Goal: Task Accomplishment & Management: Manage account settings

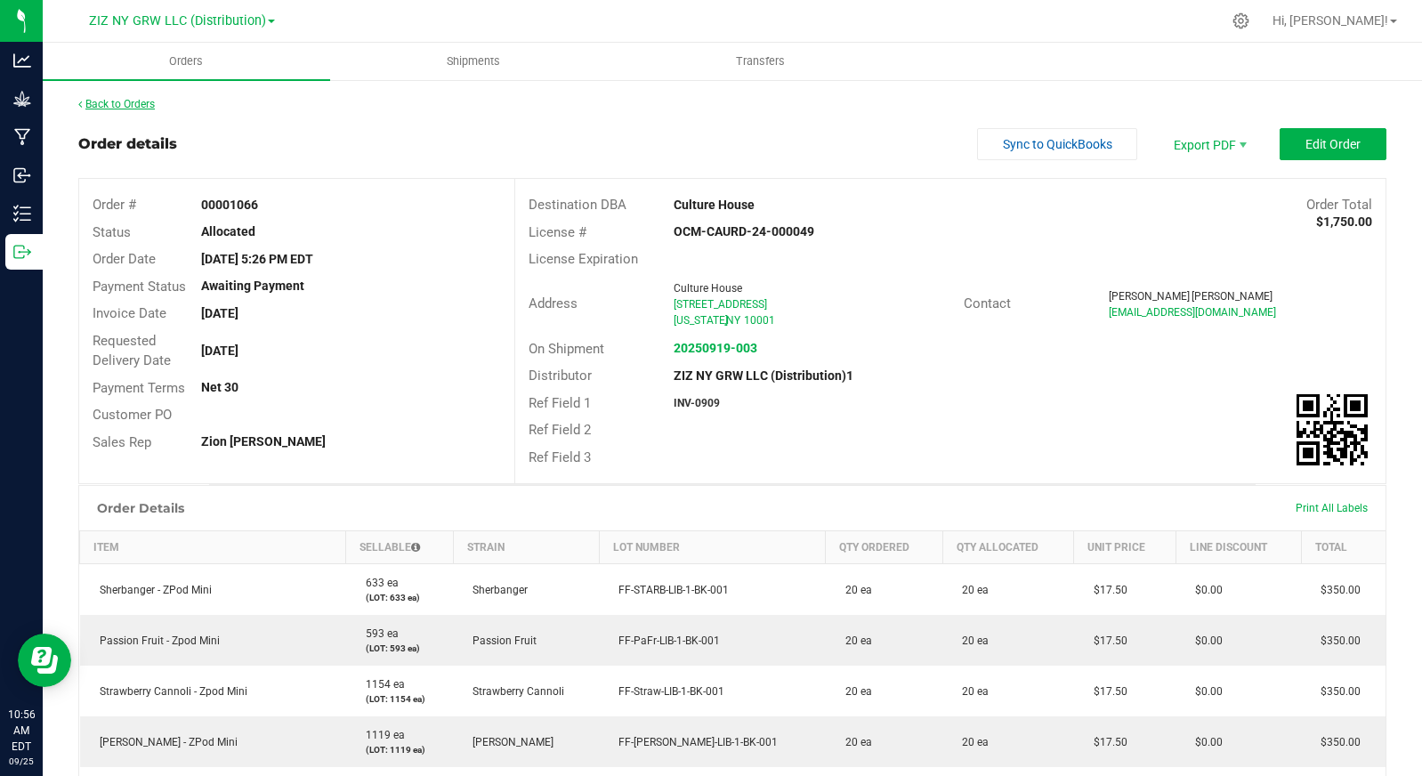
click at [136, 101] on link "Back to Orders" at bounding box center [116, 104] width 77 height 12
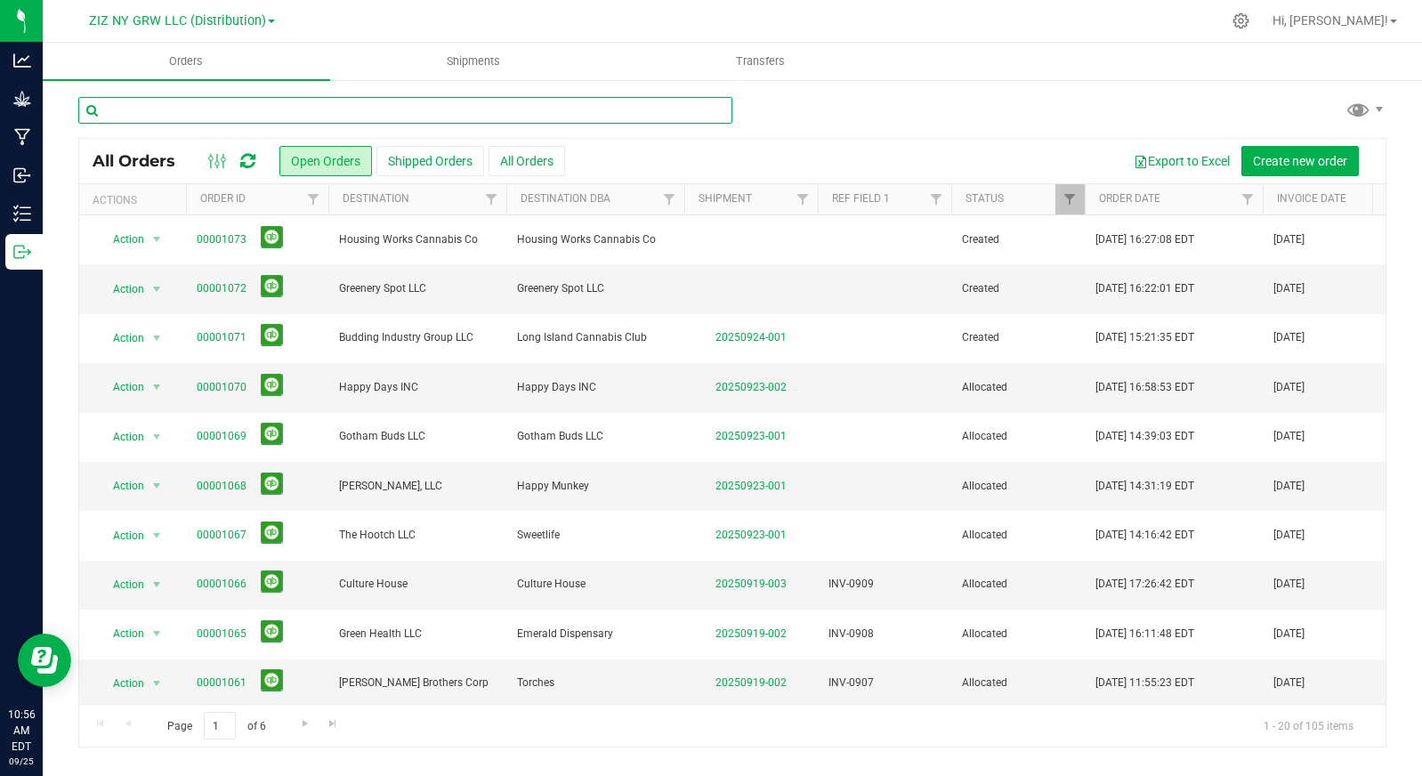
click at [219, 112] on input "text" at bounding box center [405, 110] width 654 height 27
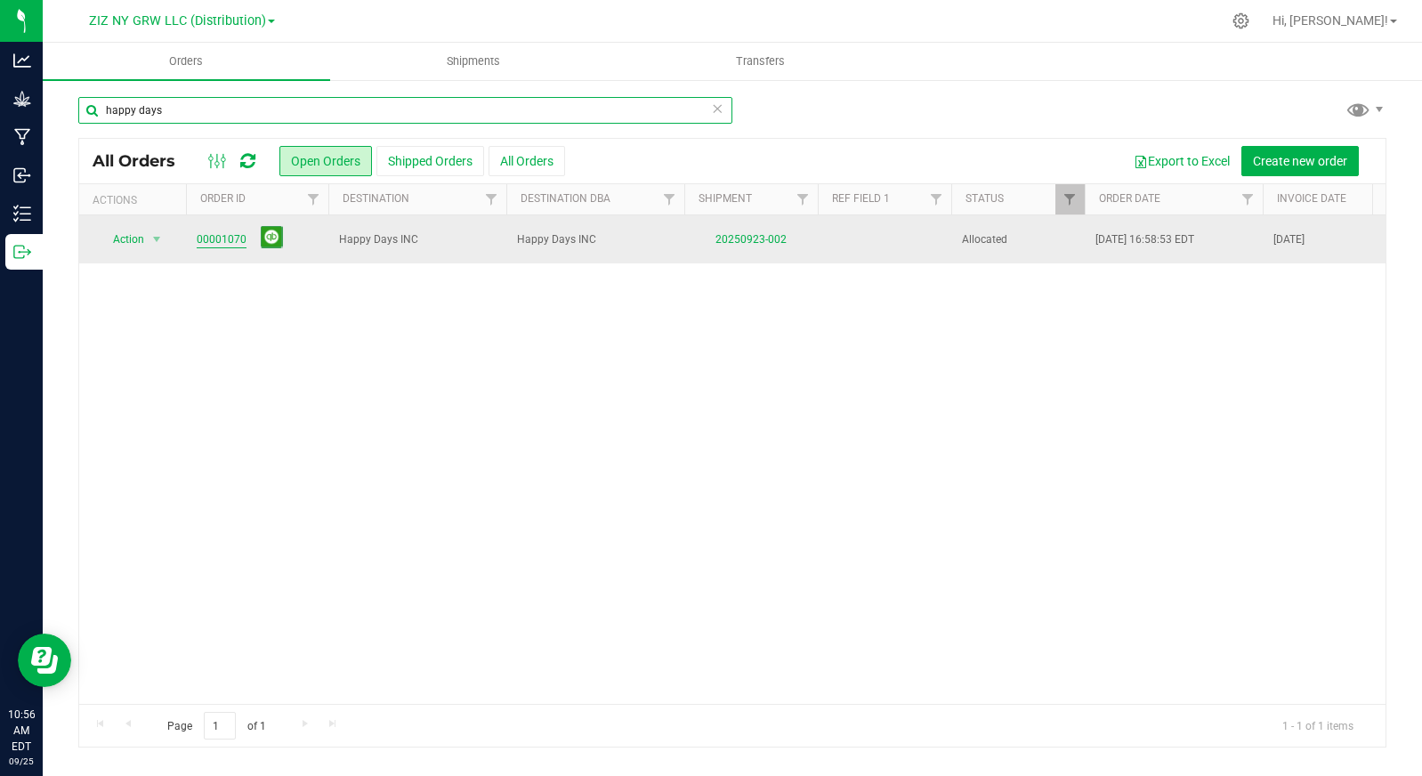
type input "happy days"
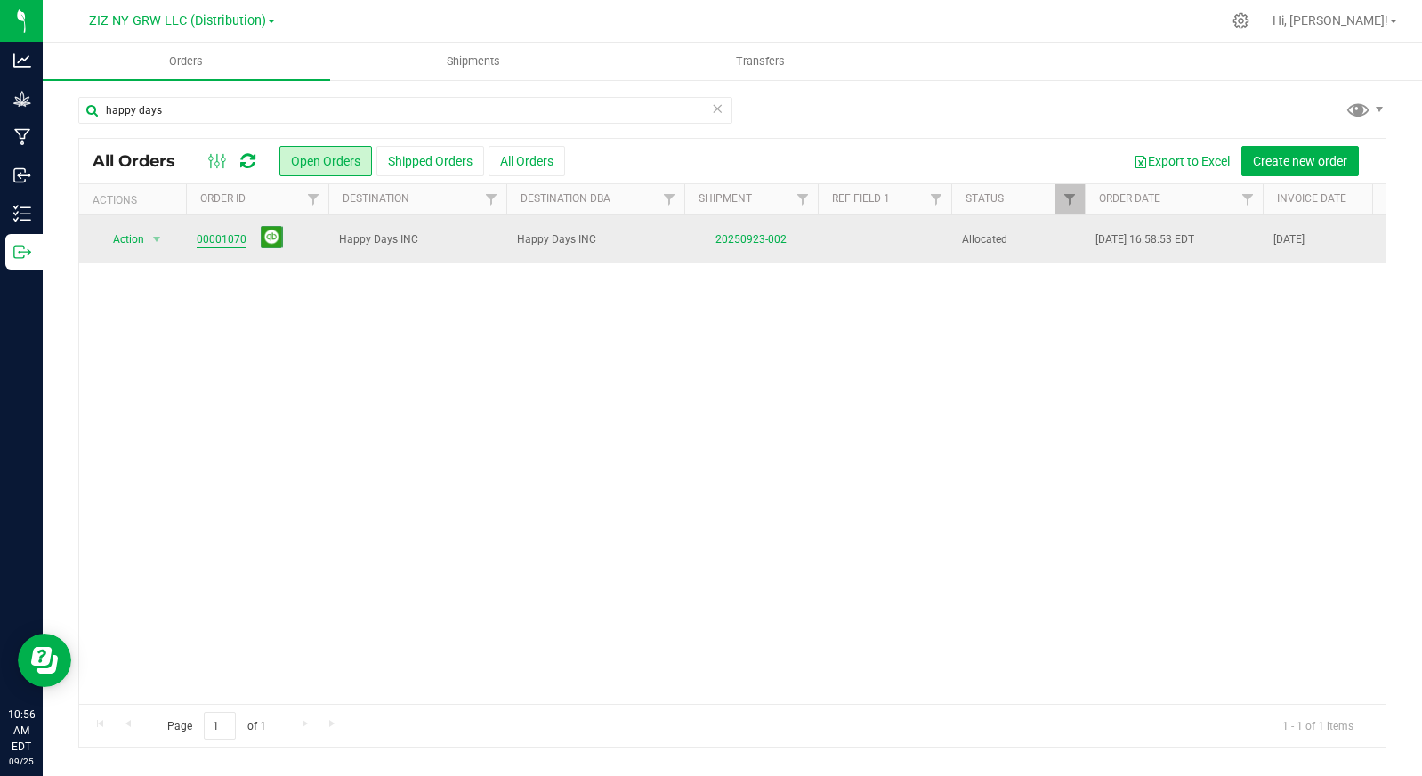
click at [221, 234] on link "00001070" at bounding box center [222, 239] width 50 height 17
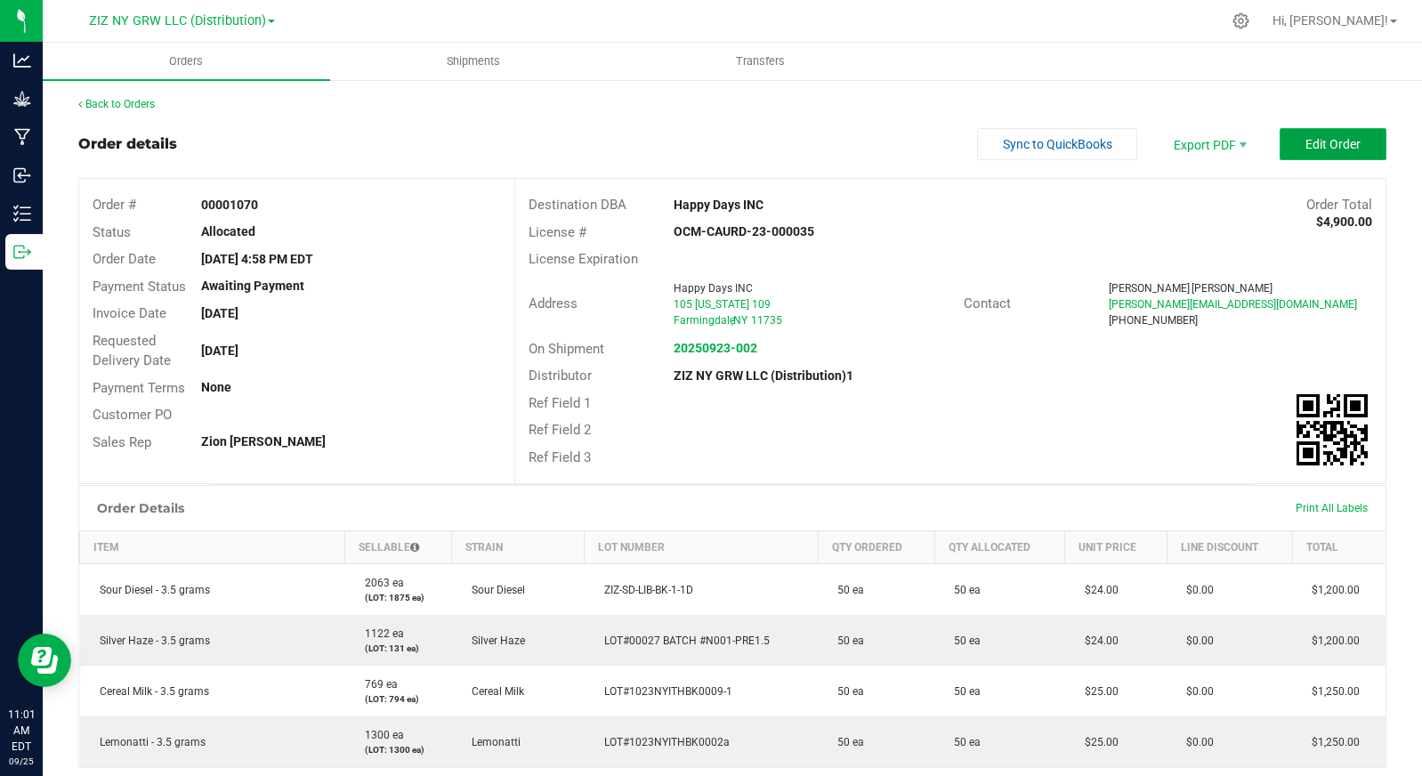
click at [1319, 147] on span "Edit Order" at bounding box center [1333, 144] width 55 height 14
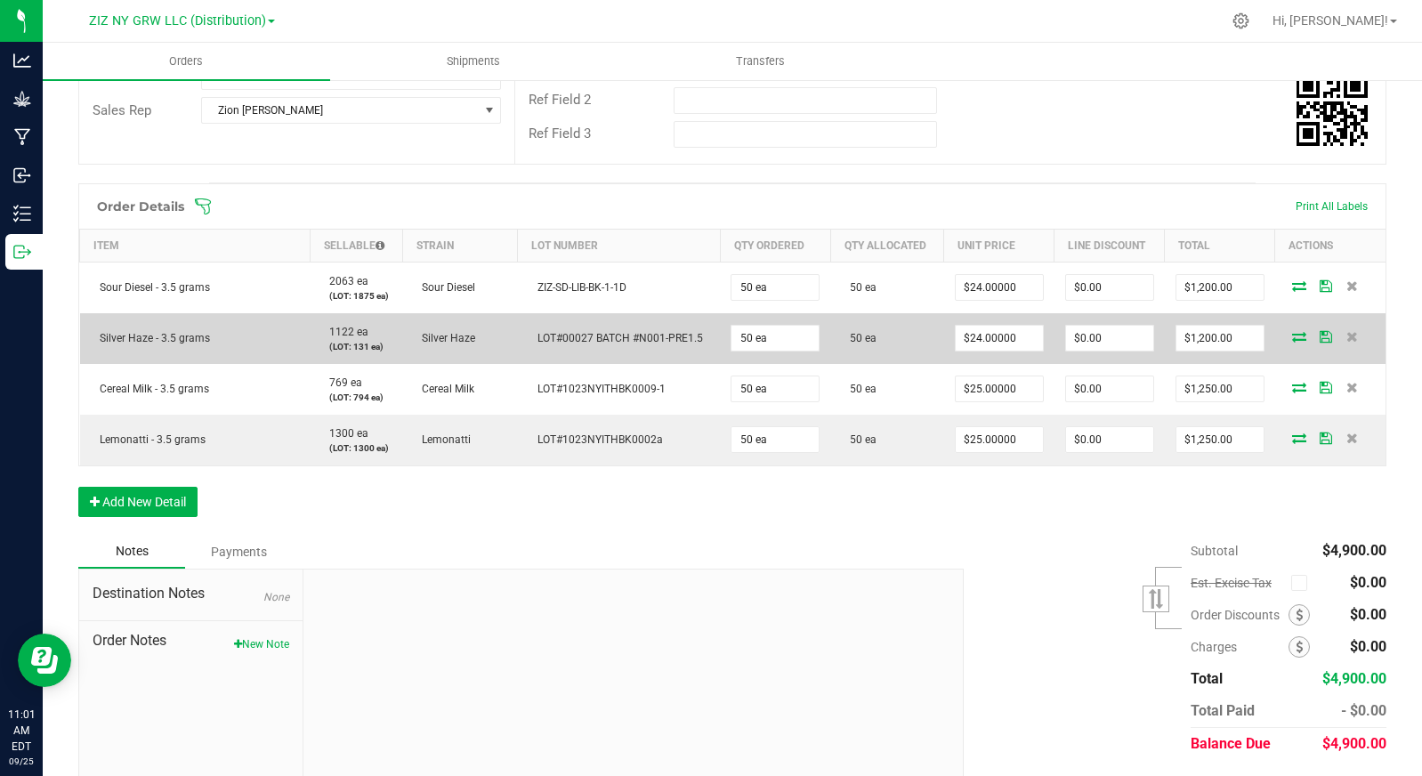
scroll to position [354, 0]
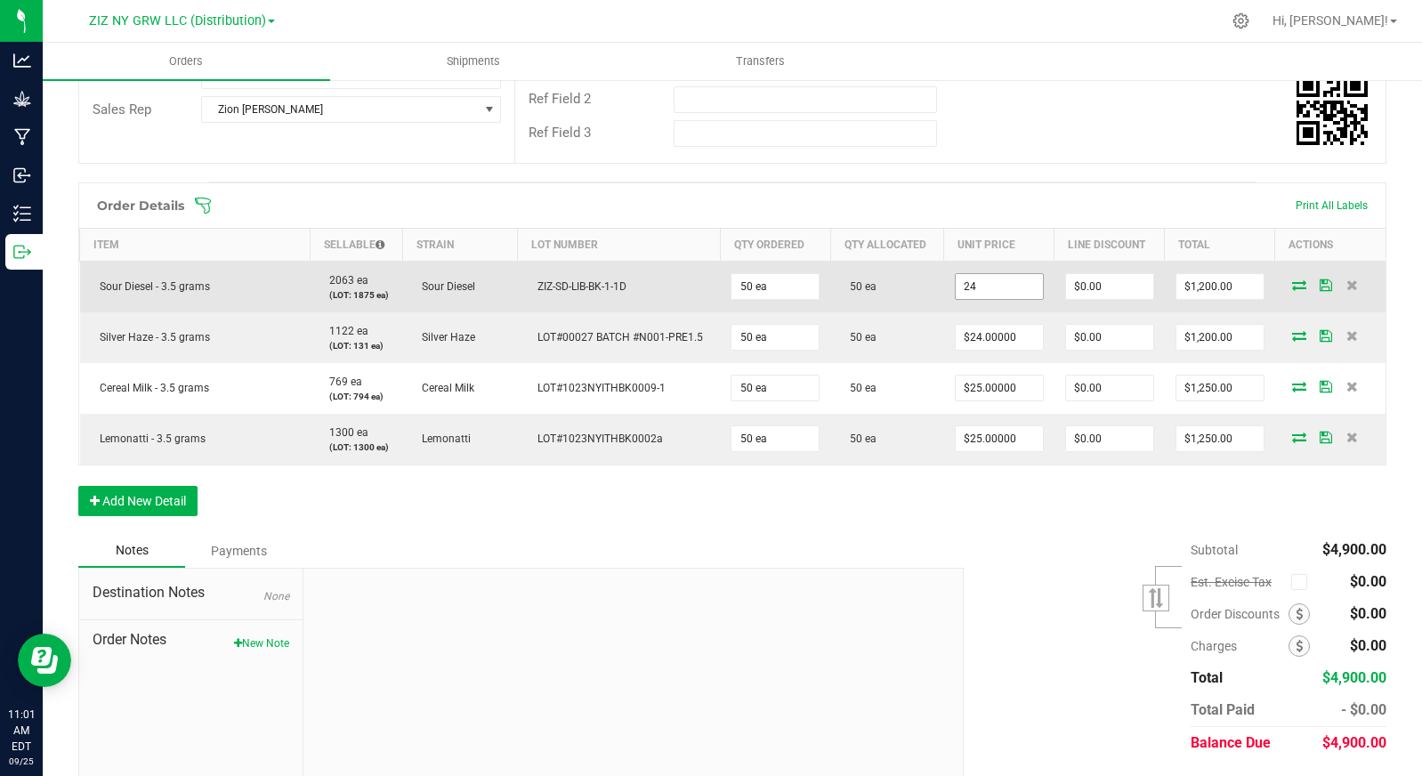
click at [985, 283] on input "24" at bounding box center [999, 286] width 87 height 25
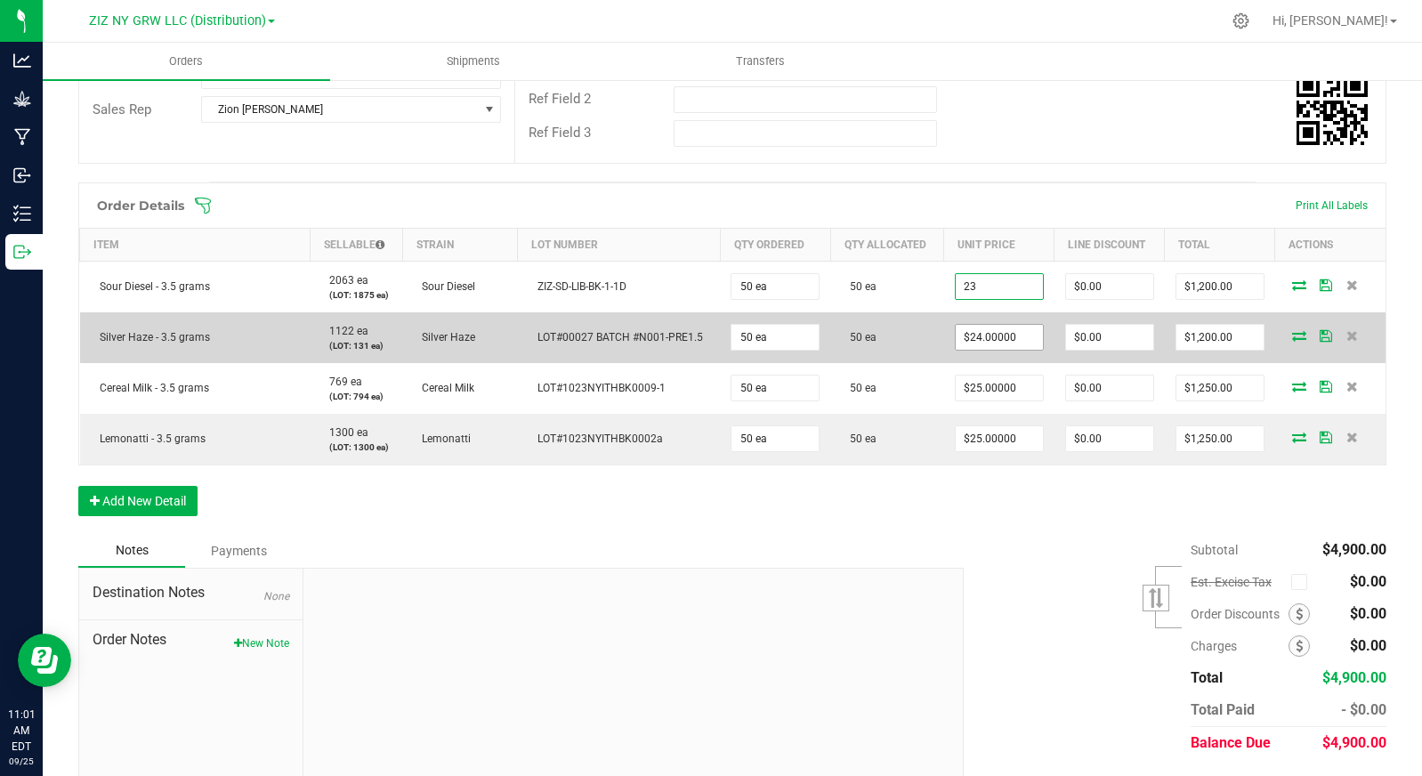
type input "$23.00000"
type input "$1,150.00"
click at [990, 329] on input "24" at bounding box center [999, 337] width 87 height 25
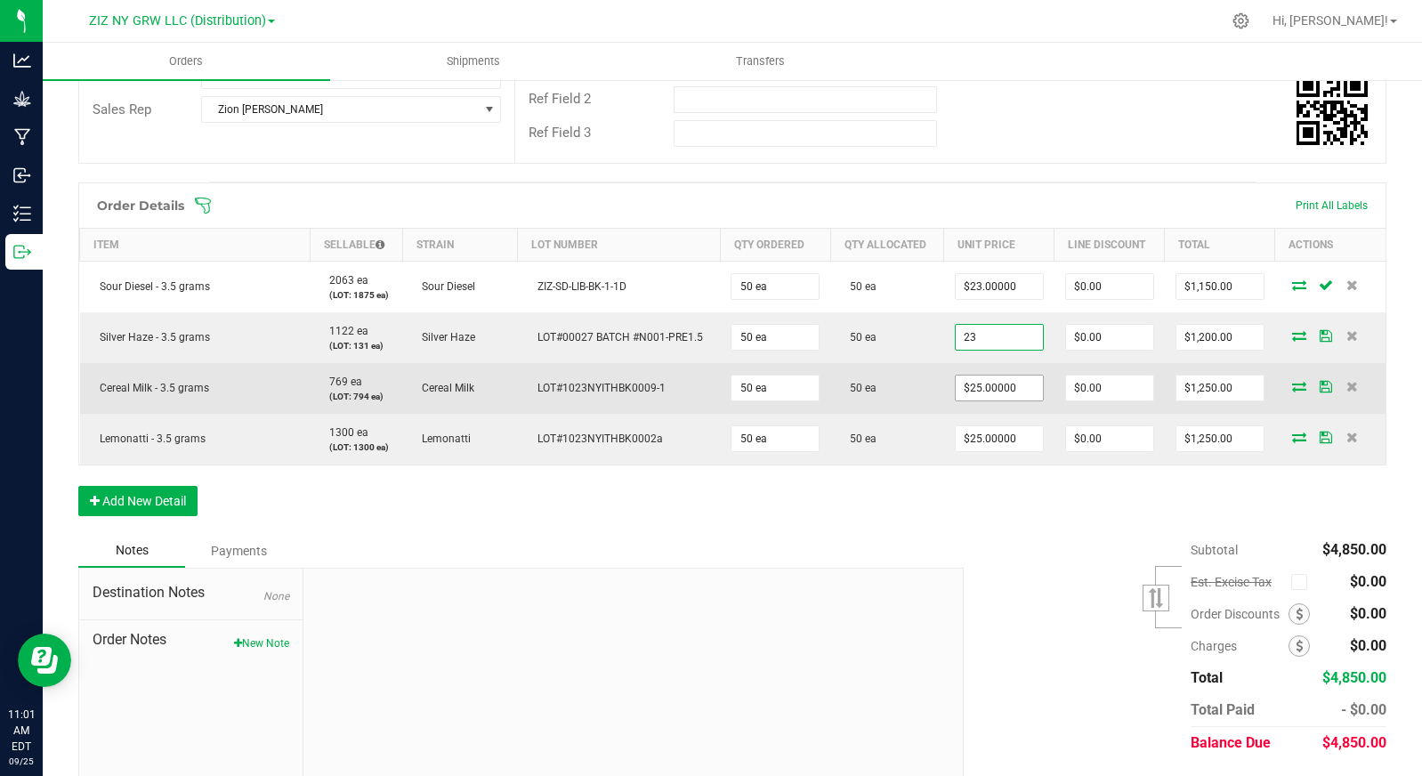
type input "$23.00000"
type input "$1,150.00"
click at [1002, 391] on input "25" at bounding box center [999, 388] width 87 height 25
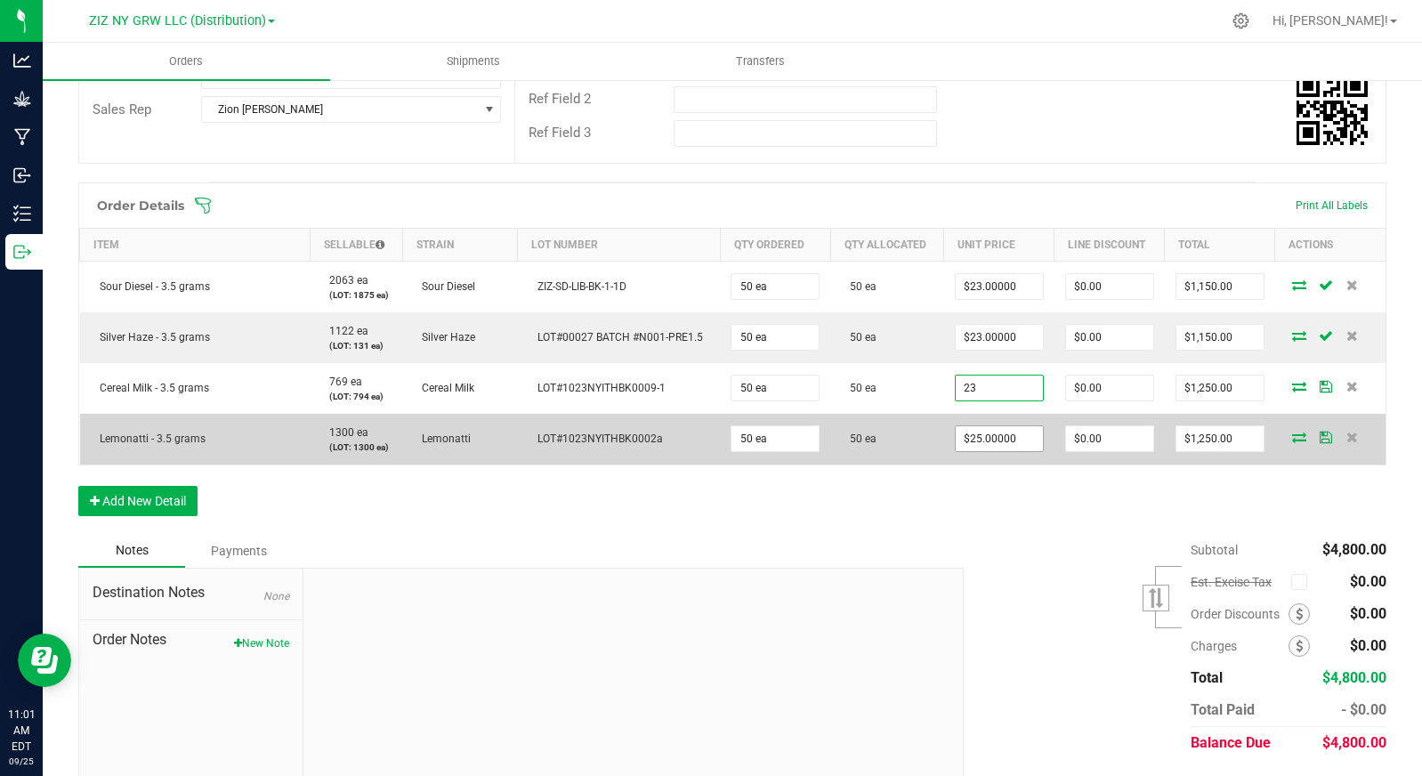
type input "$23.00000"
type input "$1,150.00"
click at [996, 436] on input "25" at bounding box center [999, 438] width 87 height 25
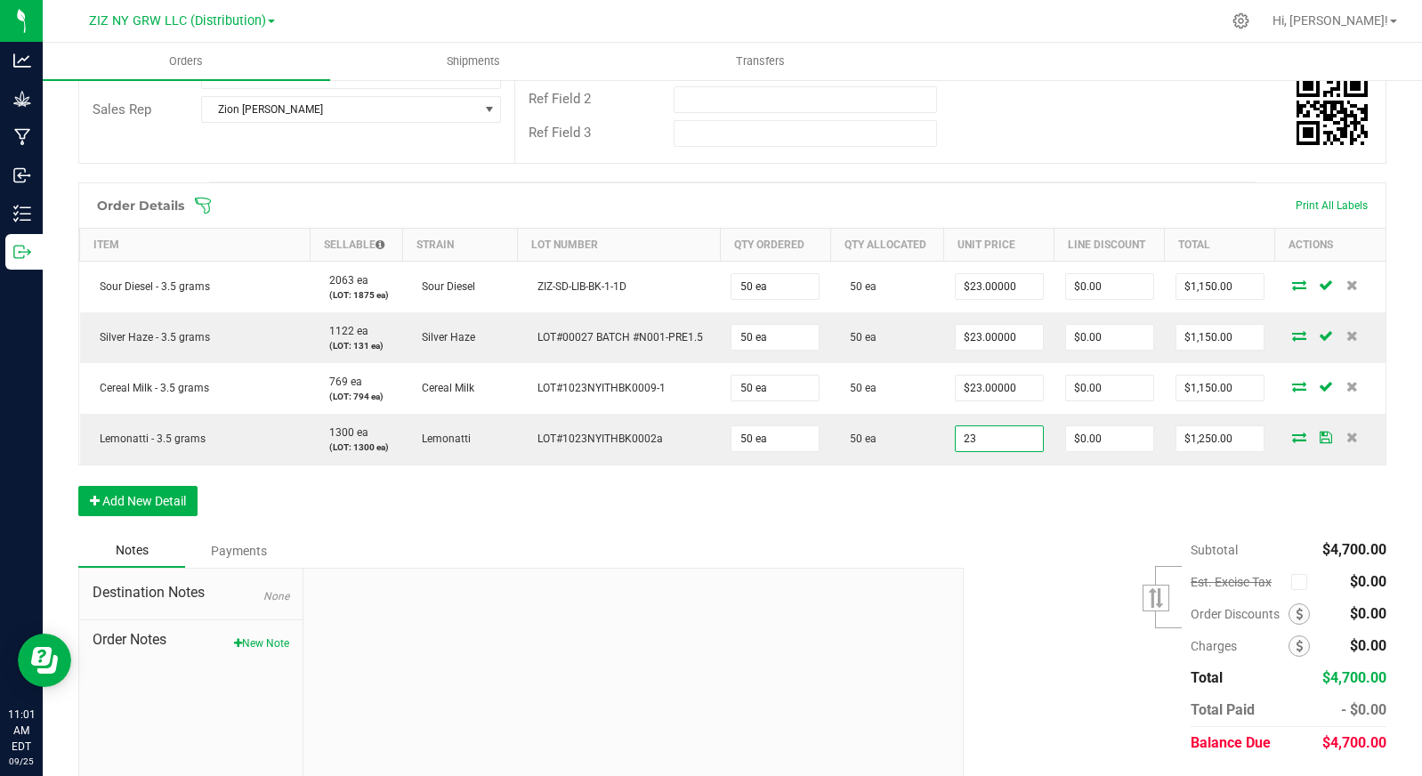
type input "$23.00000"
type input "$1,150.00"
click at [990, 509] on div "Order Details Print All Labels Item Sellable Strain Lot Number Qty Ordered Qty …" at bounding box center [732, 358] width 1308 height 352
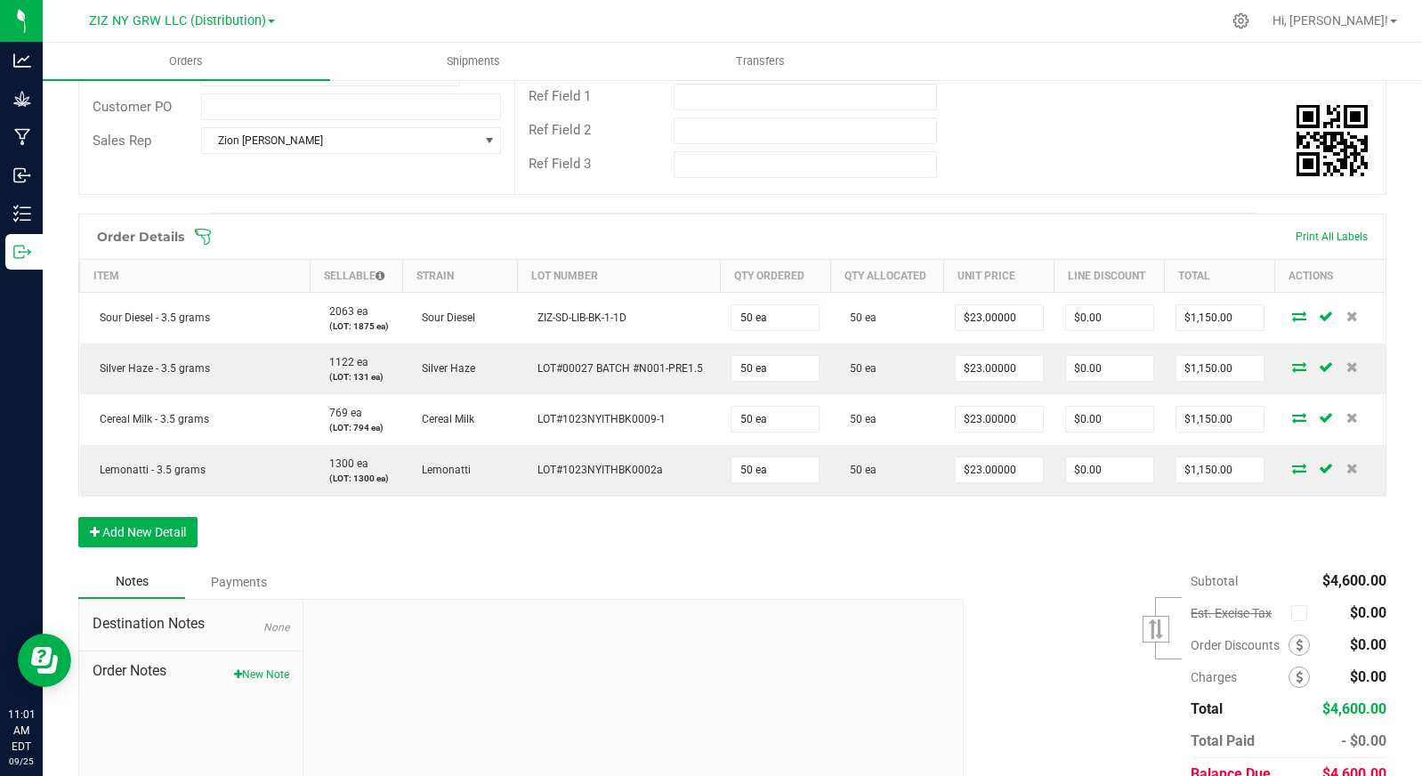
scroll to position [0, 0]
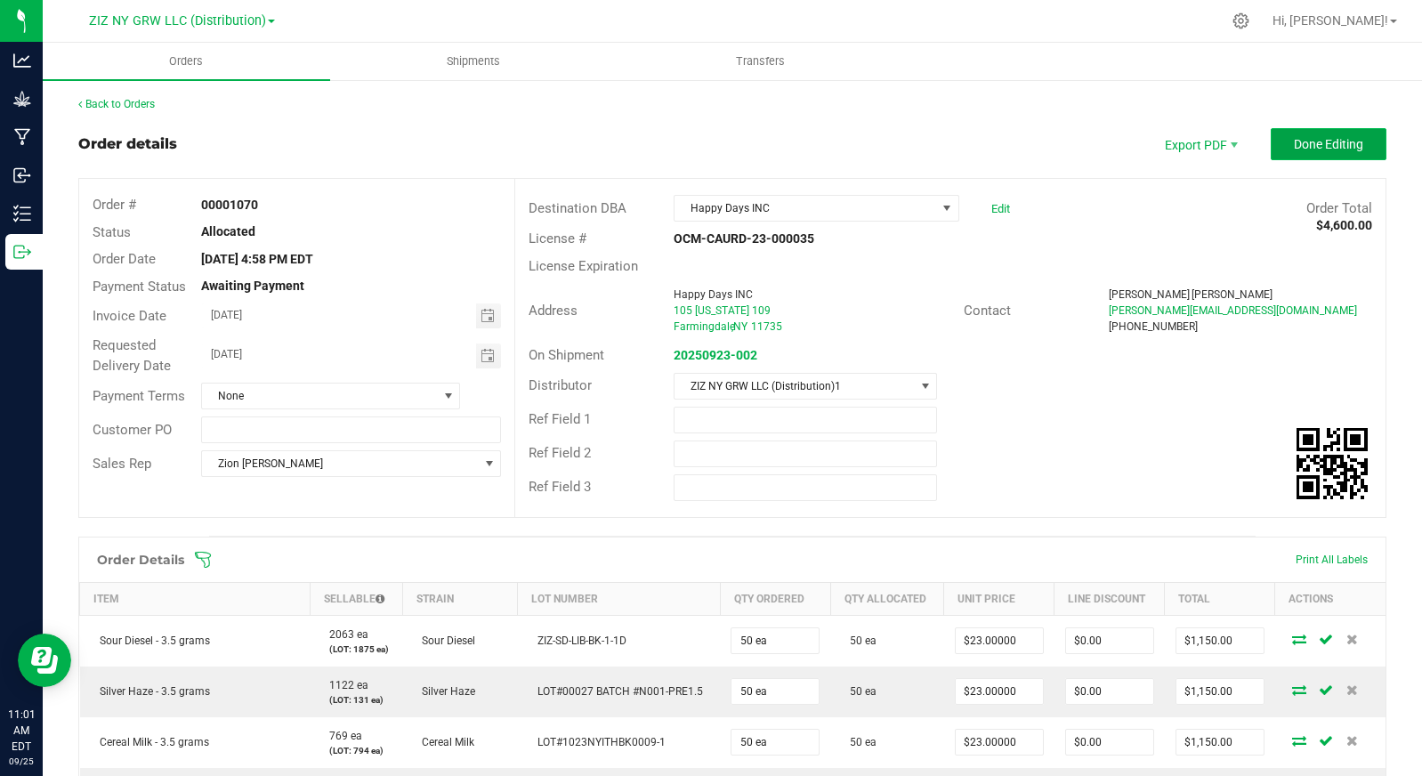
click at [1295, 142] on span "Done Editing" at bounding box center [1328, 144] width 69 height 14
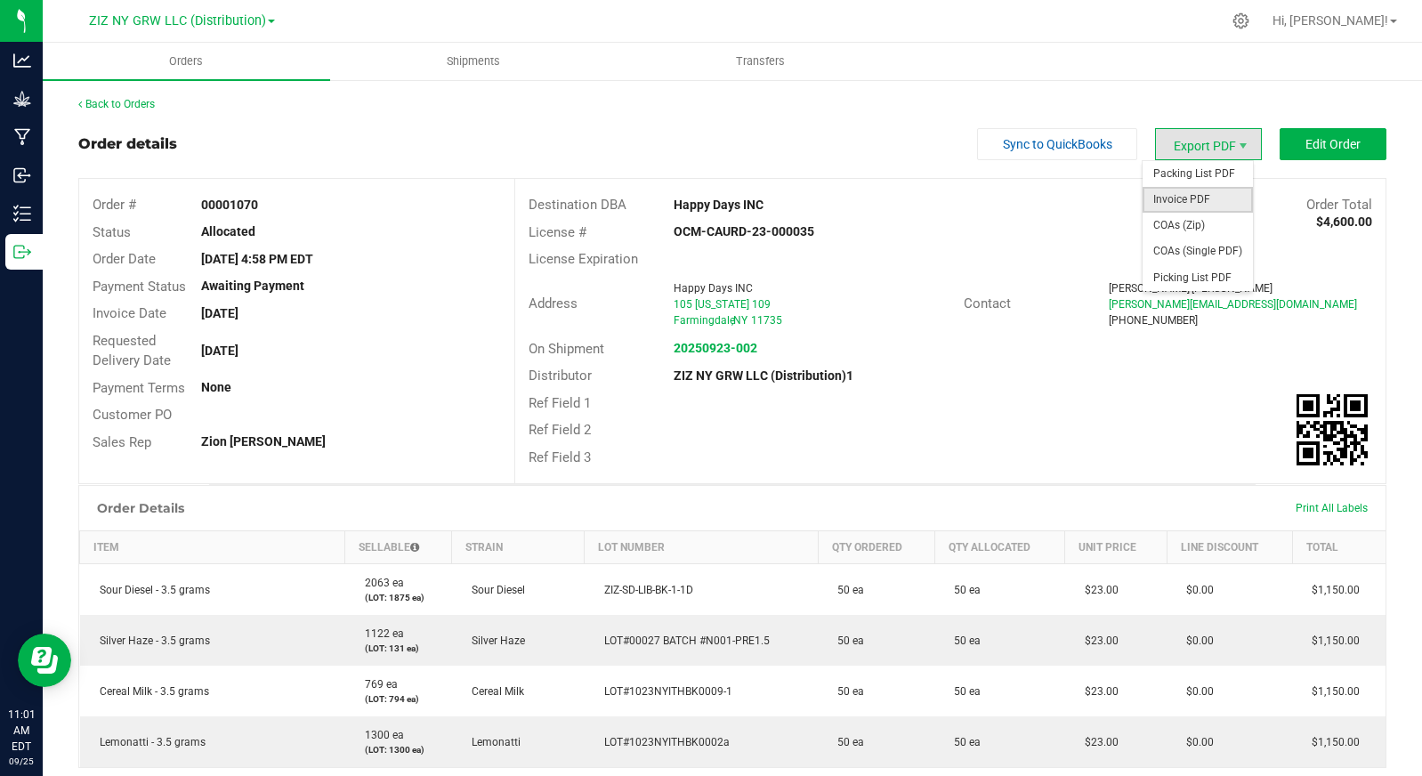
click at [1222, 205] on span "Invoice PDF" at bounding box center [1198, 200] width 110 height 26
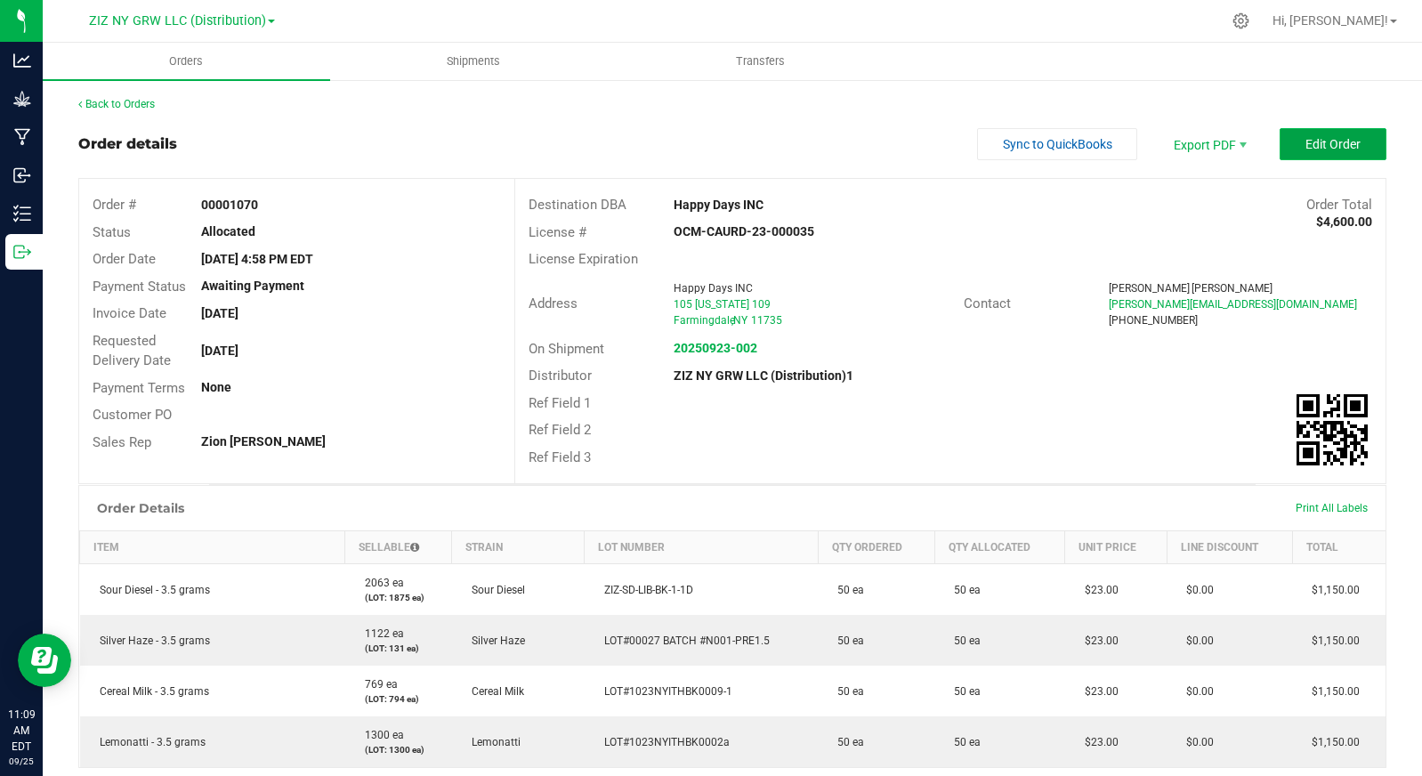
click at [1317, 145] on span "Edit Order" at bounding box center [1333, 144] width 55 height 14
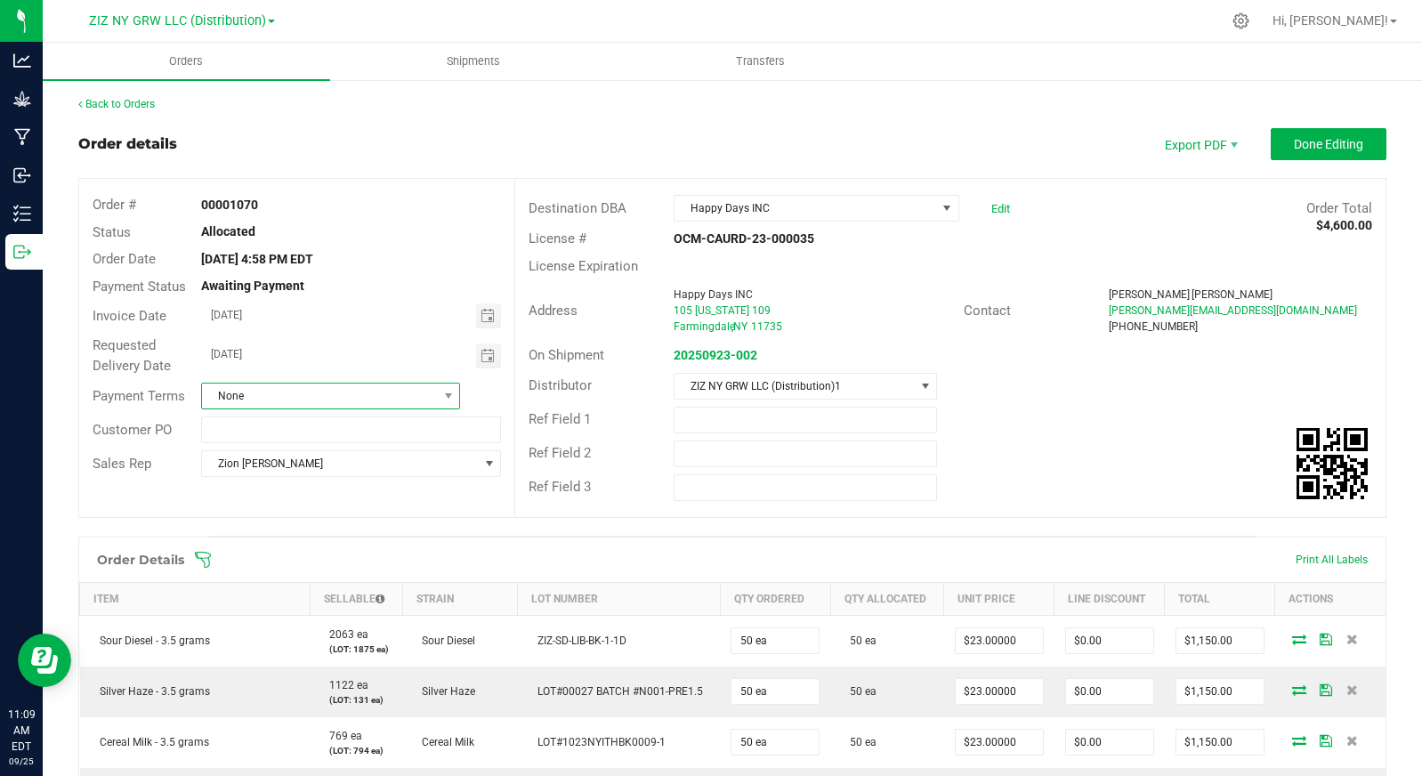
click at [328, 384] on span "None" at bounding box center [319, 396] width 235 height 25
click at [333, 500] on li "Cash on Delivery" at bounding box center [328, 503] width 255 height 30
click at [1295, 150] on span "Done Editing" at bounding box center [1328, 144] width 69 height 14
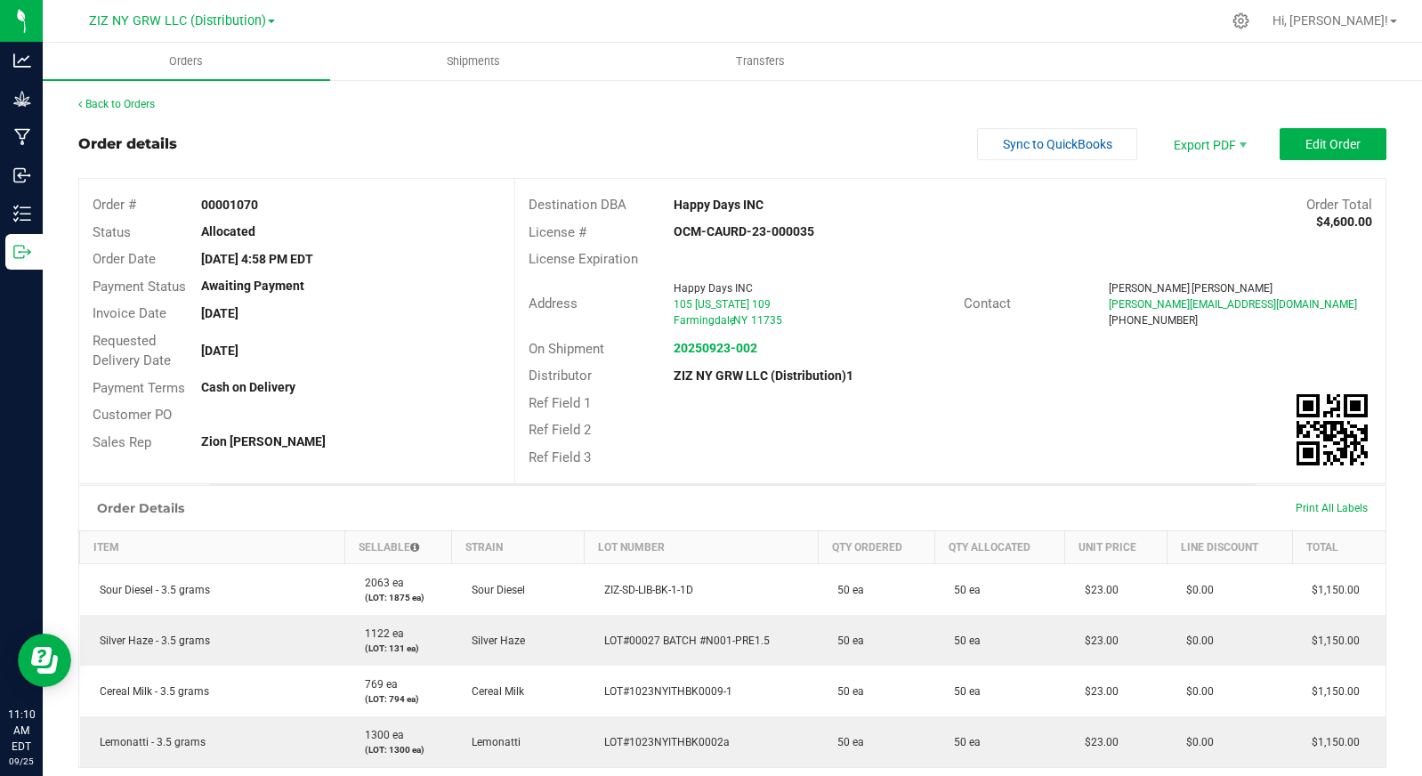
click at [728, 143] on div "Order details Sync to QuickBooks Export PDF Edit Order" at bounding box center [732, 144] width 1308 height 32
click at [97, 104] on link "Back to Orders" at bounding box center [116, 104] width 77 height 12
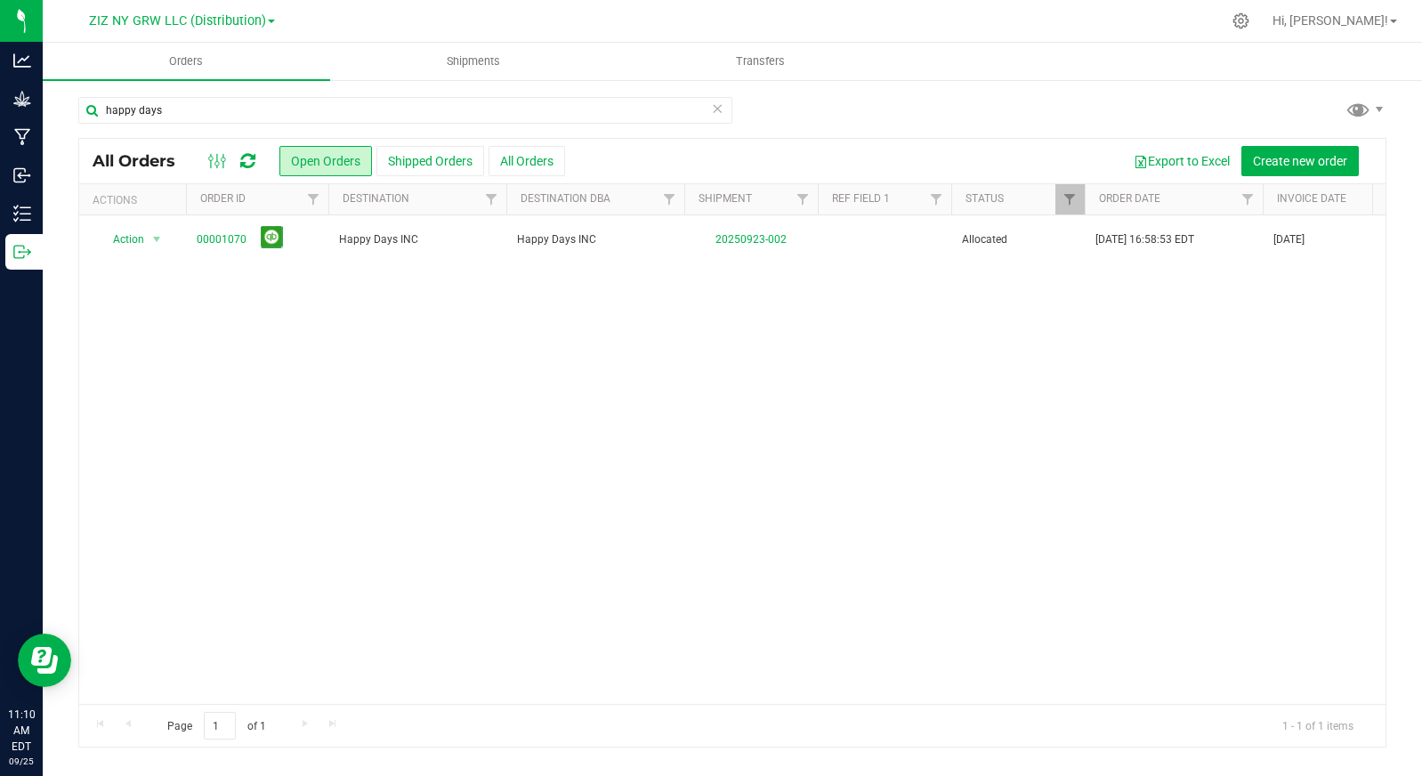
click at [720, 110] on icon at bounding box center [717, 107] width 12 height 21
